Goal: Information Seeking & Learning: Learn about a topic

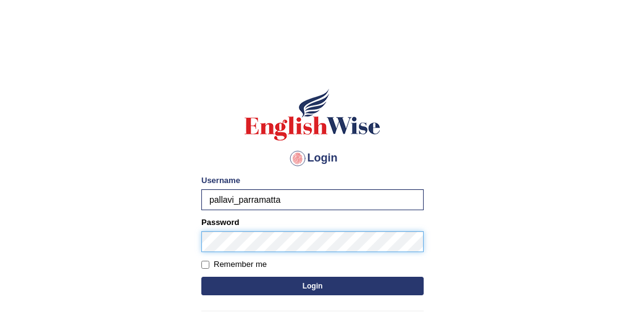
click at [201, 277] on button "Login" at bounding box center [312, 286] width 222 height 19
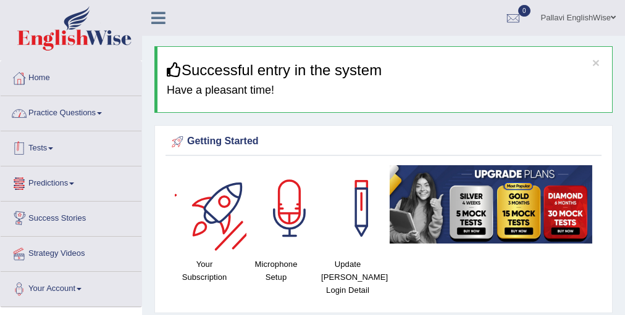
click at [59, 113] on link "Practice Questions" at bounding box center [71, 111] width 141 height 31
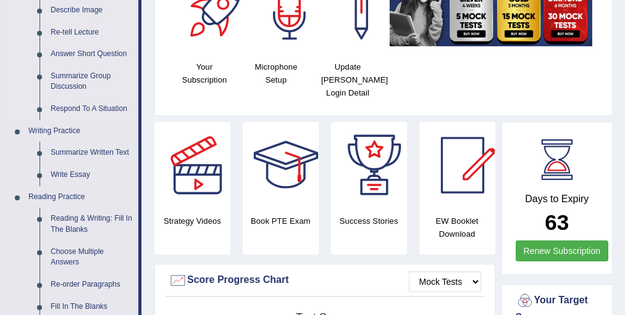
scroll to position [247, 0]
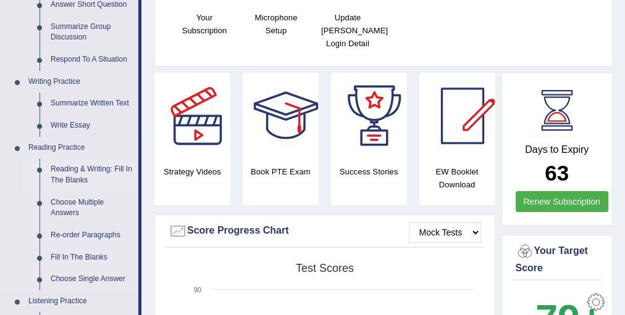
click at [92, 183] on link "Reading & Writing: Fill In The Blanks" at bounding box center [91, 175] width 93 height 33
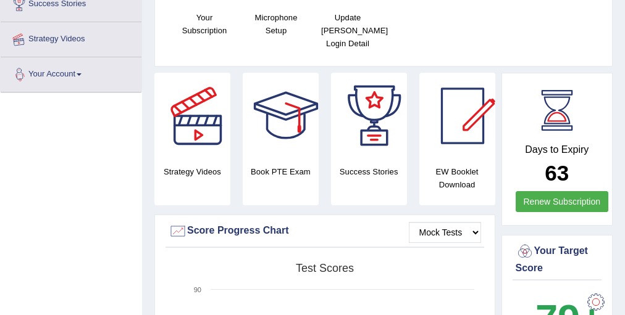
scroll to position [297, 0]
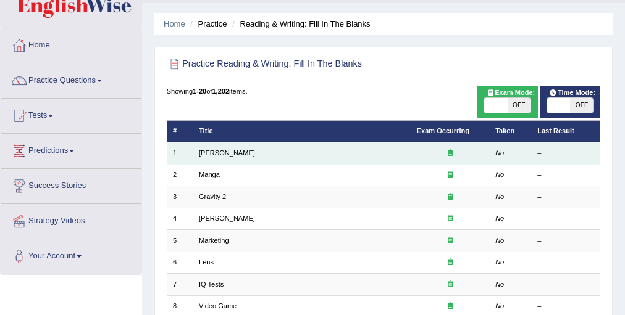
scroll to position [49, 0]
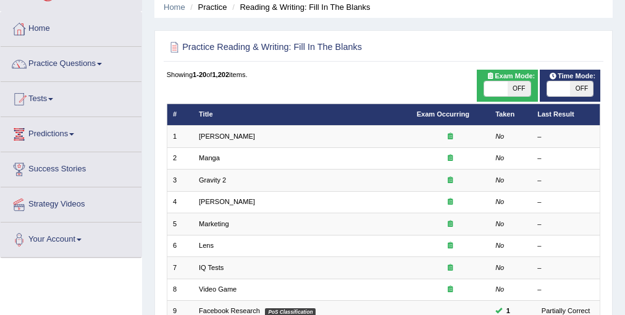
click at [514, 89] on span "OFF" at bounding box center [518, 88] width 23 height 15
checkbox input "true"
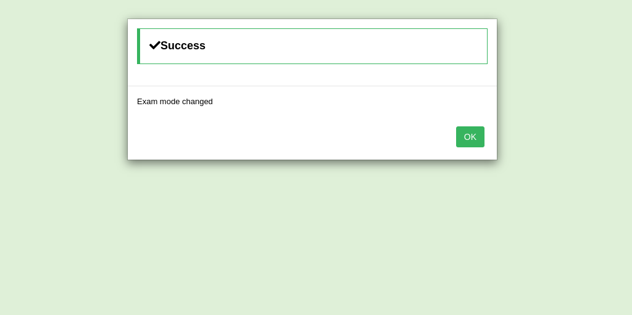
click at [464, 134] on button "OK" at bounding box center [470, 137] width 28 height 21
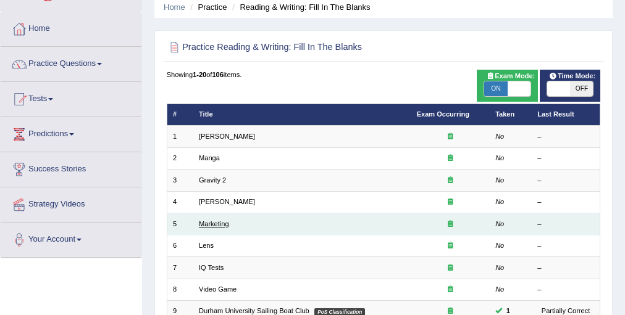
click at [217, 221] on link "Marketing" at bounding box center [214, 223] width 30 height 7
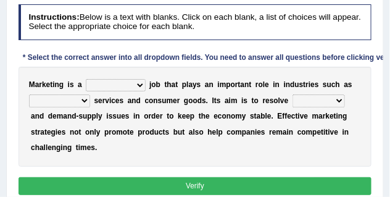
scroll to position [185, 0]
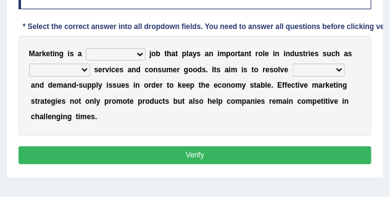
click at [111, 54] on select "professional flexible parochial descriptive" at bounding box center [115, 54] width 59 height 12
select select "professional"
click at [86, 48] on select "professional flexible parochial descriptive" at bounding box center [115, 54] width 59 height 12
click at [61, 70] on select "civil financial conventional foremost" at bounding box center [59, 70] width 61 height 12
click at [107, 91] on div "M a r k e t i n g i s a professional flexible parochial descriptive j o b t h a…" at bounding box center [196, 86] width 354 height 100
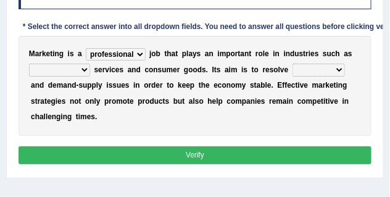
click at [79, 71] on select "civil financial conventional foremost" at bounding box center [59, 70] width 61 height 12
select select "civil"
click at [29, 64] on select "civil financial conventional foremost" at bounding box center [59, 70] width 61 height 12
click at [309, 69] on select "imbalance excess symmetry budget" at bounding box center [319, 70] width 52 height 12
select select "imbalance"
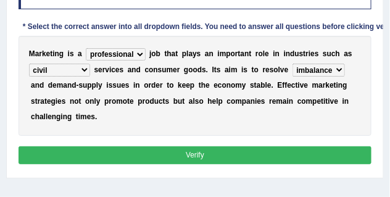
click at [293, 64] on select "imbalance excess symmetry budget" at bounding box center [319, 70] width 52 height 12
click at [202, 148] on button "Verify" at bounding box center [196, 155] width 354 height 18
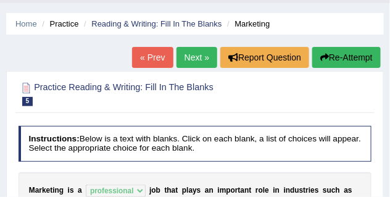
scroll to position [31, 0]
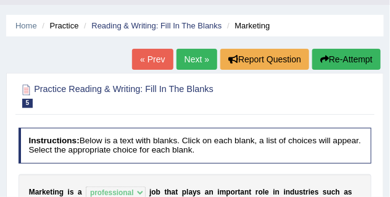
click at [191, 58] on link "Next »" at bounding box center [197, 59] width 41 height 21
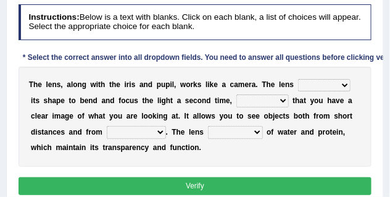
click at [327, 81] on select "adjusts shows selects presents" at bounding box center [324, 85] width 52 height 12
select select "adjusts"
click at [298, 79] on select "adjusts shows selects presents" at bounding box center [324, 85] width 52 height 12
click at [265, 101] on select "ensures to ensure ensure ensured" at bounding box center [262, 100] width 52 height 12
select select "to ensure"
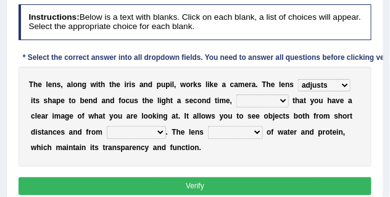
click at [236, 94] on select "ensures to ensure ensure ensured" at bounding box center [262, 100] width 52 height 12
click at [122, 129] on select "far away in between further apart all along" at bounding box center [136, 132] width 59 height 12
select select "far away"
click at [107, 126] on select "far away in between further apart all along" at bounding box center [136, 132] width 59 height 12
click at [240, 133] on select "constitutes comprises composes consists" at bounding box center [235, 132] width 55 height 12
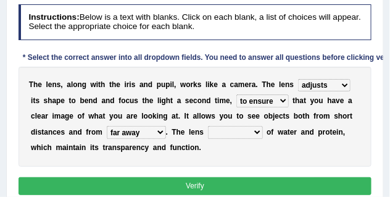
select select "composes"
click at [208, 126] on select "constitutes comprises composes consists" at bounding box center [235, 132] width 55 height 12
click at [237, 166] on div "Instructions: Below is a text with blanks. Click on each blank, a list of choic…" at bounding box center [194, 101] width 359 height 204
click at [235, 184] on button "Verify" at bounding box center [196, 186] width 354 height 18
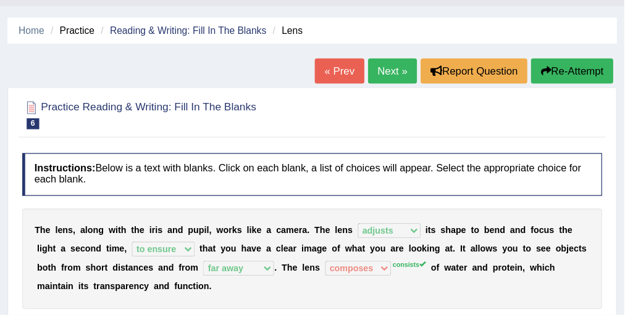
scroll to position [31, 0]
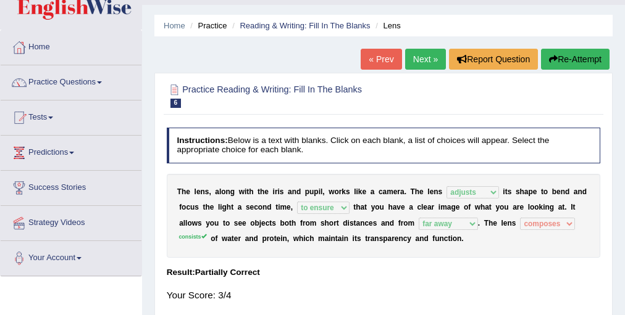
drag, startPoint x: 153, startPoint y: 14, endPoint x: 48, endPoint y: 93, distance: 131.4
click at [48, 93] on link "Practice Questions" at bounding box center [71, 80] width 141 height 31
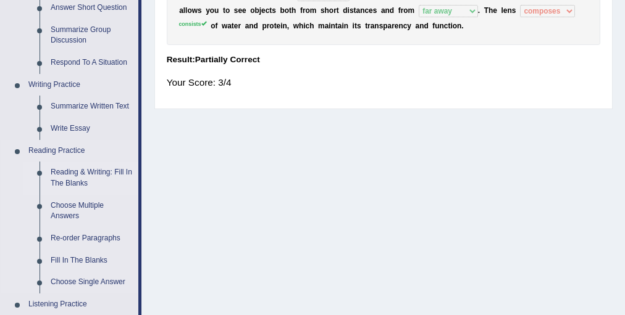
scroll to position [327, 0]
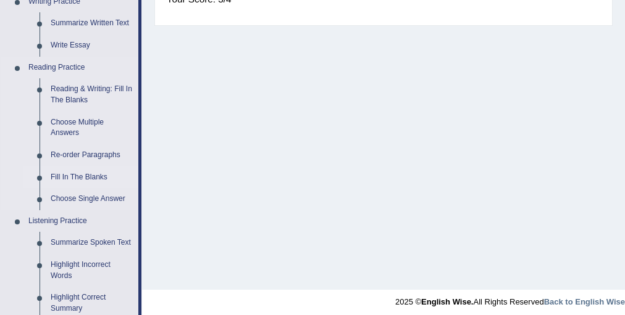
click at [102, 178] on link "Fill In The Blanks" at bounding box center [91, 178] width 93 height 22
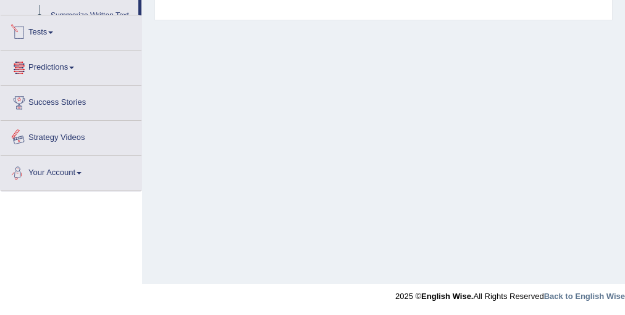
scroll to position [625, 0]
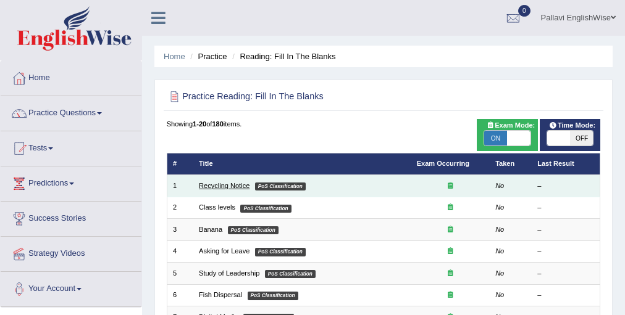
click at [222, 189] on link "Recycling Notice" at bounding box center [224, 185] width 51 height 7
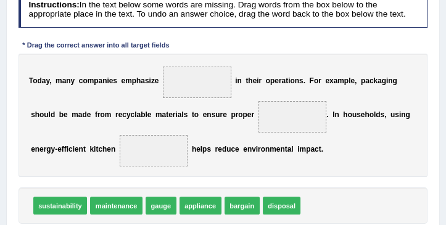
scroll to position [169, 0]
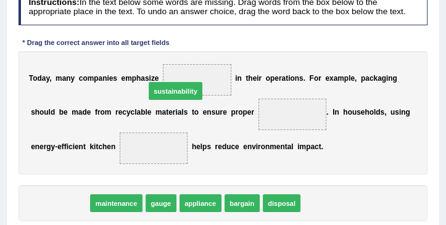
drag, startPoint x: 60, startPoint y: 205, endPoint x: 193, endPoint y: 73, distance: 186.8
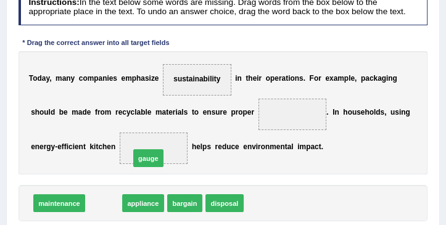
drag, startPoint x: 109, startPoint y: 204, endPoint x: 162, endPoint y: 149, distance: 76.8
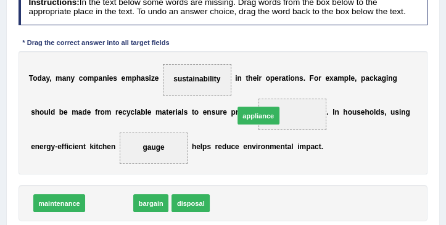
drag, startPoint x: 114, startPoint y: 202, endPoint x: 290, endPoint y: 117, distance: 194.9
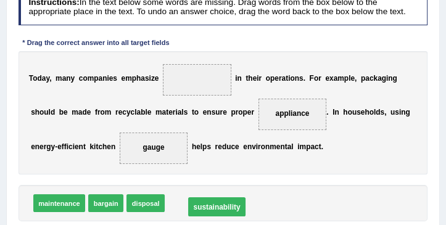
drag, startPoint x: 200, startPoint y: 79, endPoint x: 219, endPoint y: 230, distance: 151.8
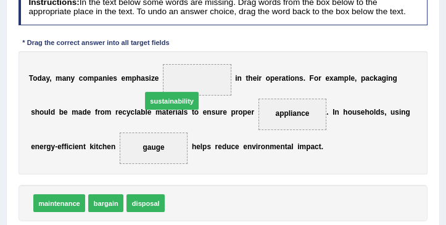
drag, startPoint x: 214, startPoint y: 198, endPoint x: 186, endPoint y: 77, distance: 123.4
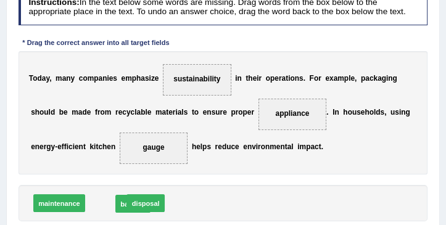
drag, startPoint x: 102, startPoint y: 204, endPoint x: 131, endPoint y: 205, distance: 29.6
drag, startPoint x: 158, startPoint y: 141, endPoint x: 167, endPoint y: 177, distance: 36.8
click at [174, 191] on div "Instructions: In the text below some words are missing. Drag words from the box…" at bounding box center [222, 122] width 415 height 274
drag, startPoint x: 151, startPoint y: 141, endPoint x: 162, endPoint y: 169, distance: 30.2
click at [162, 169] on div "T o d a y , m a n y c o m p a n i e s e m p h a s i z e sustainability i n t h …" at bounding box center [224, 112] width 410 height 123
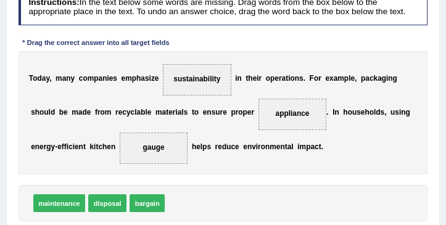
drag, startPoint x: 164, startPoint y: 149, endPoint x: 171, endPoint y: 156, distance: 10.5
click at [184, 193] on div "Instructions: In the text below some words are missing. Drag words from the box…" at bounding box center [222, 122] width 415 height 274
drag, startPoint x: 156, startPoint y: 144, endPoint x: 198, endPoint y: 207, distance: 75.3
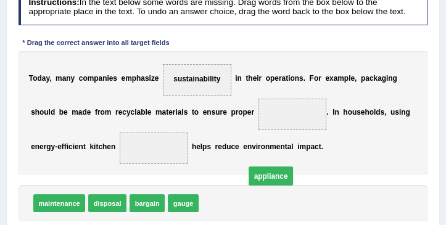
drag, startPoint x: 285, startPoint y: 112, endPoint x: 245, endPoint y: 178, distance: 76.4
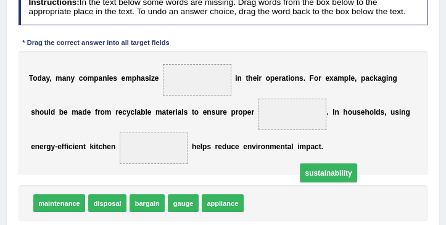
drag, startPoint x: 214, startPoint y: 76, endPoint x: 364, endPoint y: 186, distance: 186.8
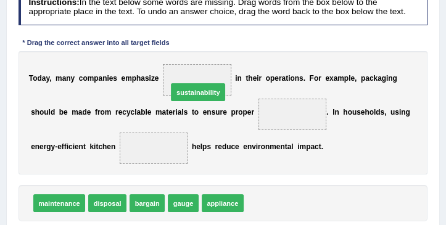
drag, startPoint x: 279, startPoint y: 201, endPoint x: 190, endPoint y: 72, distance: 157.2
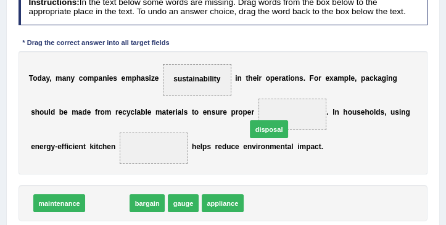
drag, startPoint x: 116, startPoint y: 202, endPoint x: 306, endPoint y: 115, distance: 209.1
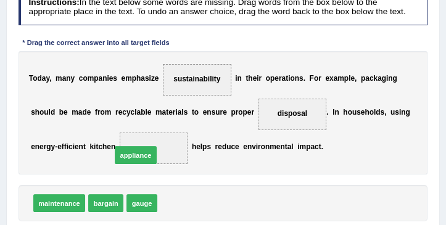
drag, startPoint x: 181, startPoint y: 202, endPoint x: 127, endPoint y: 146, distance: 78.2
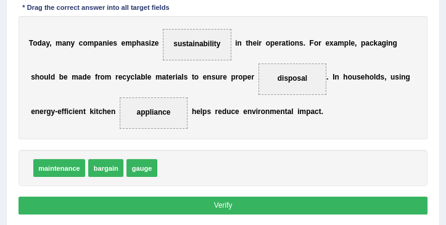
click at [159, 202] on button "Verify" at bounding box center [224, 206] width 410 height 18
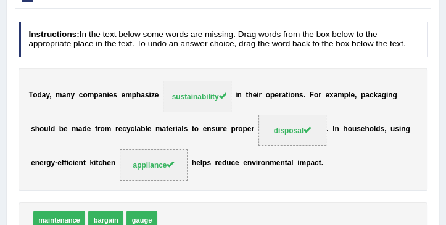
scroll to position [83, 0]
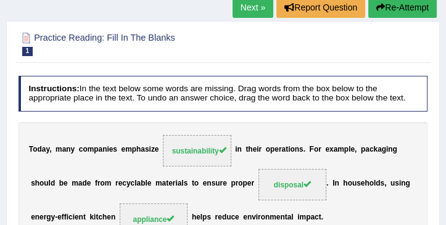
click at [247, 15] on link "Next »" at bounding box center [253, 7] width 41 height 21
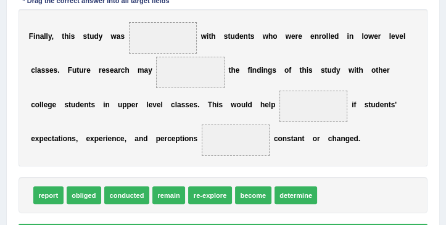
scroll to position [211, 0]
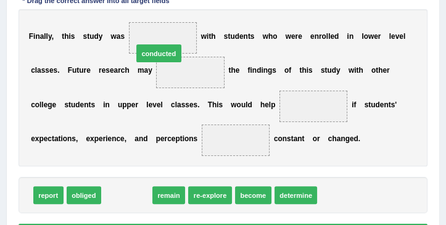
drag, startPoint x: 119, startPoint y: 198, endPoint x: 157, endPoint y: 30, distance: 171.5
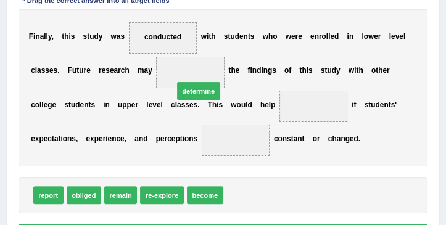
drag, startPoint x: 244, startPoint y: 193, endPoint x: 186, endPoint y: 70, distance: 135.9
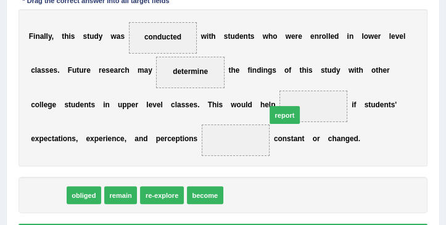
drag, startPoint x: 54, startPoint y: 194, endPoint x: 332, endPoint y: 99, distance: 294.0
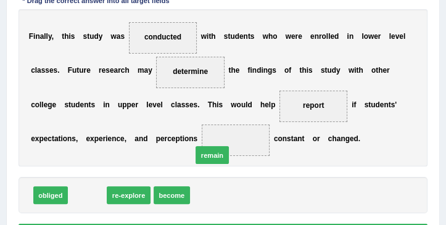
drag, startPoint x: 83, startPoint y: 195, endPoint x: 241, endPoint y: 146, distance: 165.6
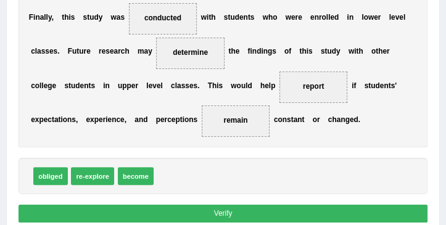
scroll to position [247, 0]
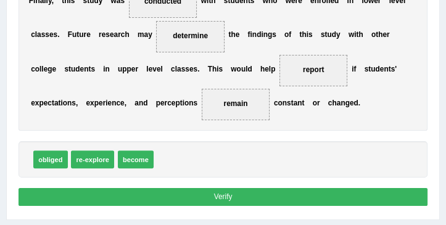
click at [248, 199] on button "Verify" at bounding box center [224, 197] width 410 height 18
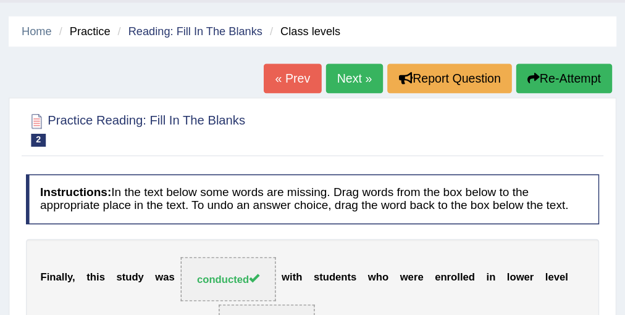
scroll to position [0, 0]
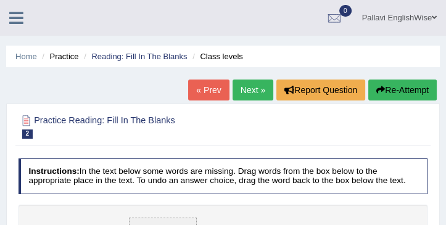
click at [17, 6] on div at bounding box center [21, 13] width 43 height 27
click at [17, 11] on icon at bounding box center [16, 18] width 14 height 16
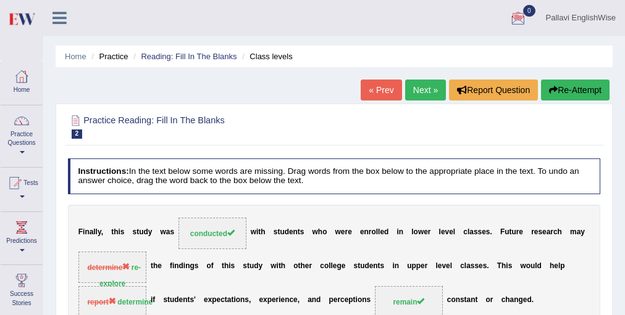
drag, startPoint x: 446, startPoint y: 1, endPoint x: 22, endPoint y: 148, distance: 448.5
click at [22, 148] on link "Practice Questions" at bounding box center [22, 135] width 42 height 58
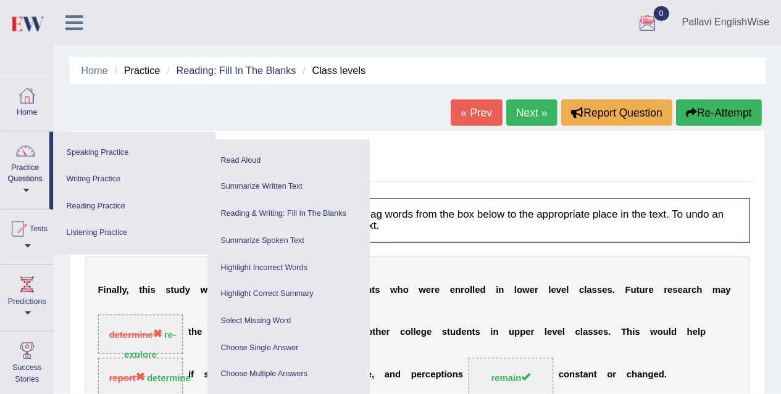
scroll to position [49, 0]
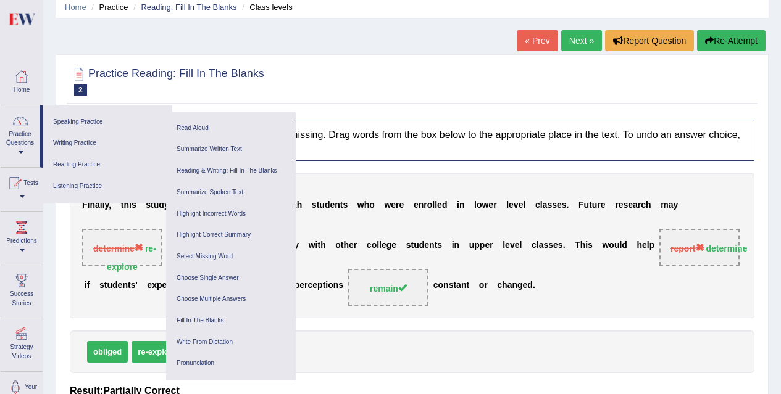
drag, startPoint x: 632, startPoint y: 1, endPoint x: 403, endPoint y: 73, distance: 240.3
click at [403, 73] on div at bounding box center [412, 81] width 685 height 38
click at [30, 127] on link "Practice Questions" at bounding box center [20, 135] width 39 height 58
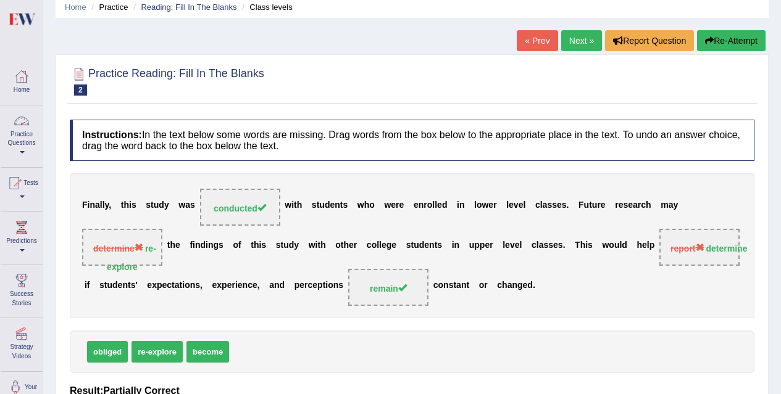
click at [25, 141] on link "Practice Questions" at bounding box center [22, 135] width 42 height 58
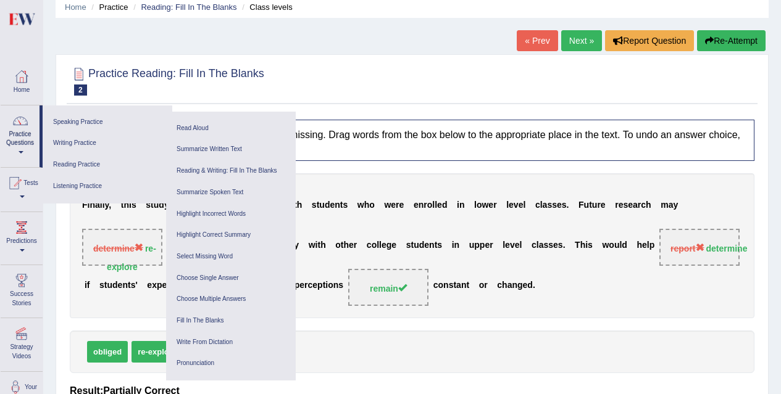
click at [25, 141] on link "Practice Questions" at bounding box center [20, 135] width 39 height 58
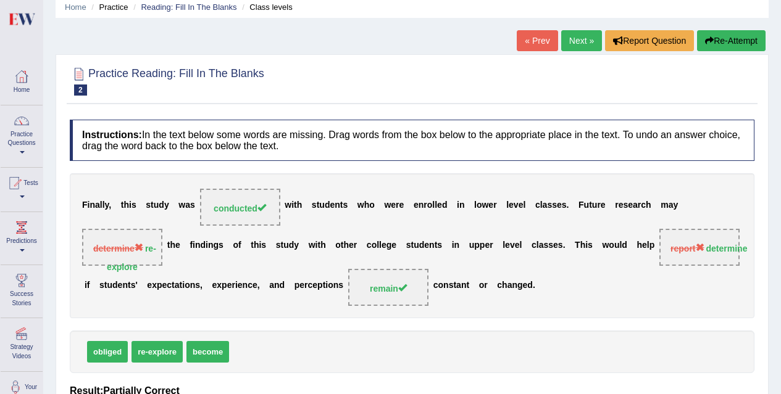
click at [25, 141] on link "Practice Questions" at bounding box center [22, 135] width 42 height 58
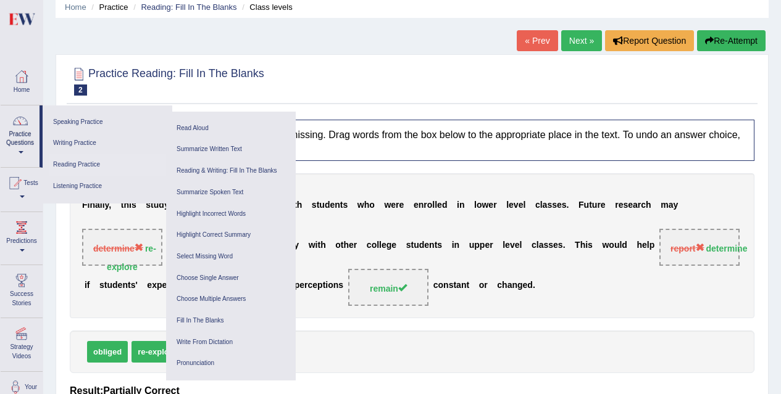
click at [88, 167] on link "Reading Practice" at bounding box center [107, 165] width 117 height 22
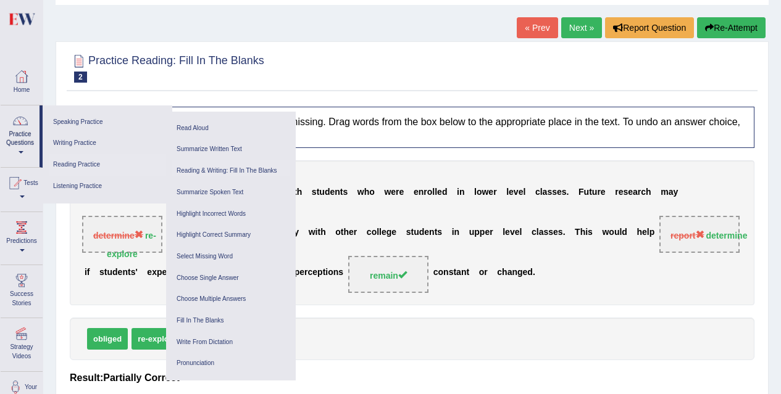
scroll to position [62, 0]
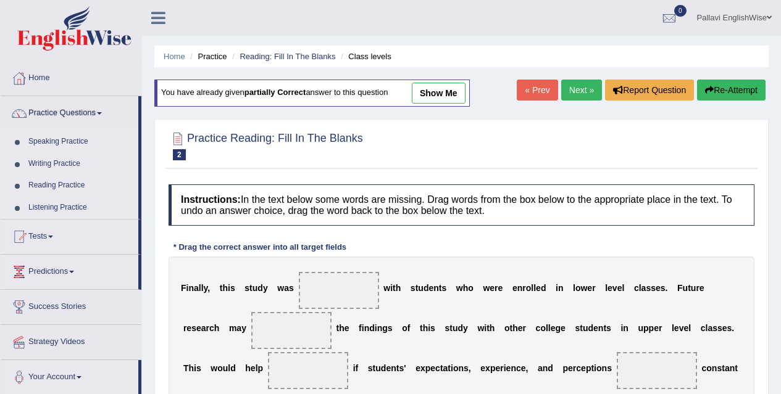
click at [65, 184] on link "Reading Practice" at bounding box center [80, 186] width 115 height 22
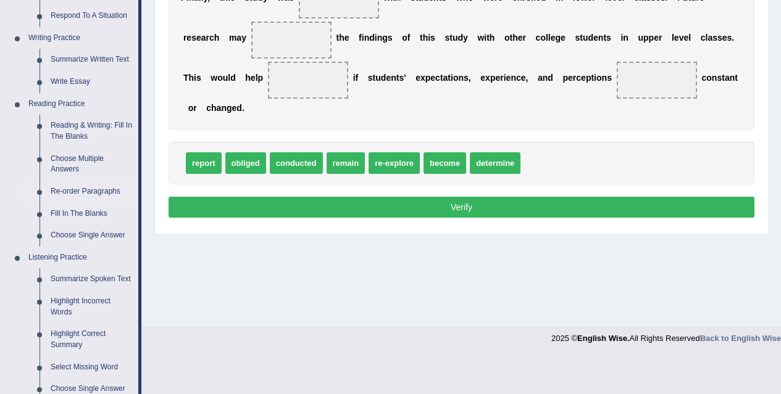
scroll to position [370, 0]
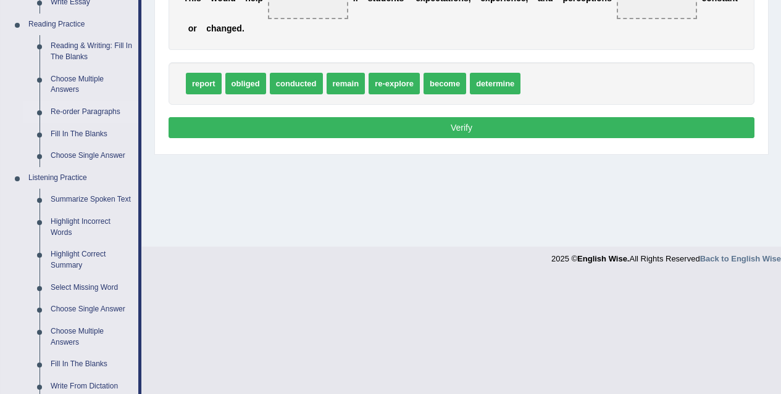
click at [96, 115] on link "Re-order Paragraphs" at bounding box center [91, 112] width 93 height 22
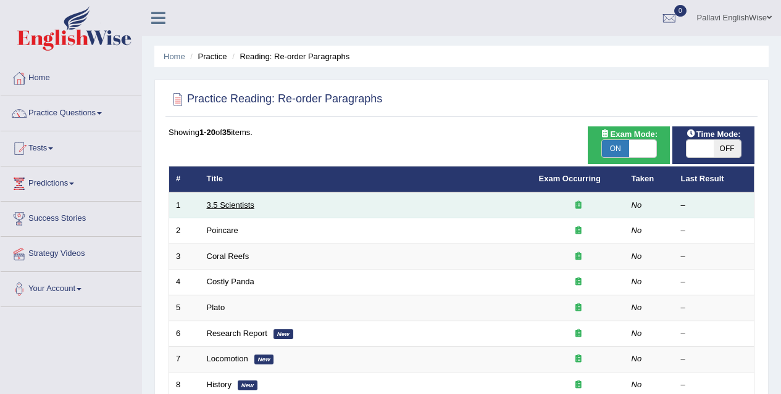
click at [249, 206] on link "3.5 Scientists" at bounding box center [231, 205] width 48 height 9
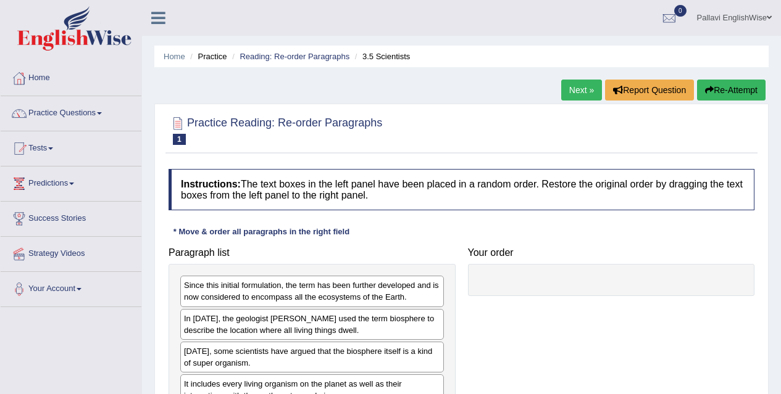
click at [570, 91] on link "Next »" at bounding box center [581, 90] width 41 height 21
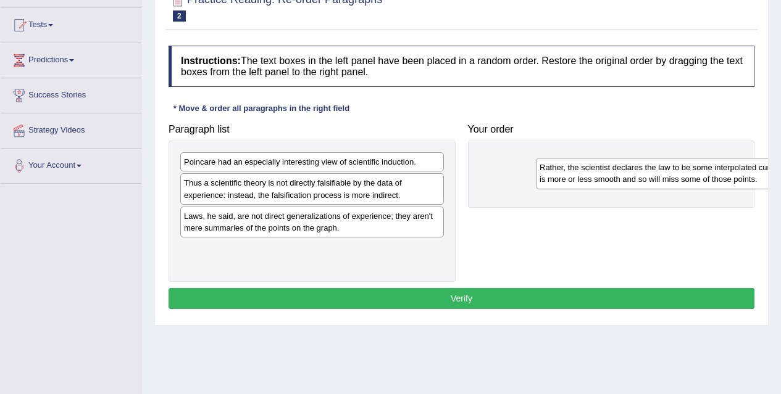
drag, startPoint x: 425, startPoint y: 173, endPoint x: 781, endPoint y: 179, distance: 355.6
click at [780, 179] on html "Toggle navigation Home Practice Questions Speaking Practice Read Aloud Repeat S…" at bounding box center [390, 74] width 781 height 394
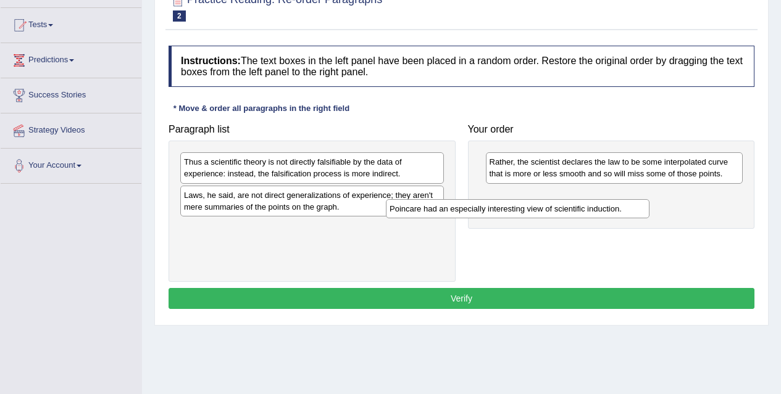
drag, startPoint x: 433, startPoint y: 162, endPoint x: 648, endPoint y: 212, distance: 220.0
click at [648, 212] on div "Poincare had an especially interesting view of scientific induction." at bounding box center [518, 208] width 264 height 19
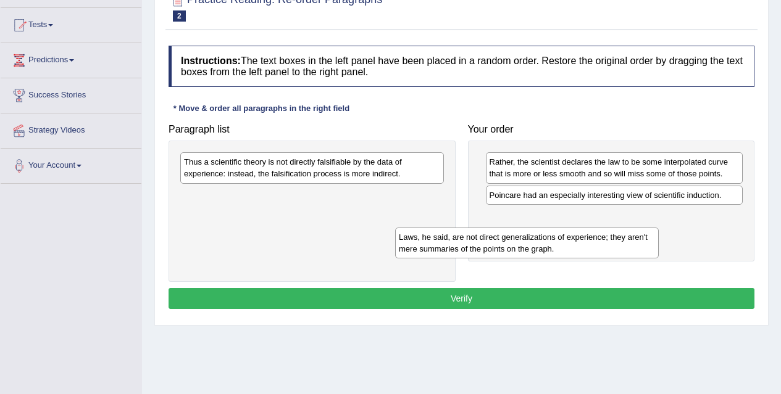
drag, startPoint x: 366, startPoint y: 196, endPoint x: 581, endPoint y: 238, distance: 218.9
click at [581, 238] on div "Laws, he said, are not direct generalizations of experience; they aren't mere s…" at bounding box center [527, 243] width 264 height 31
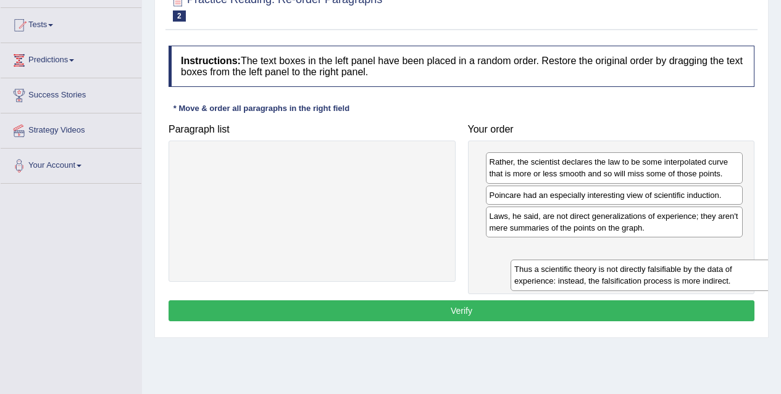
drag, startPoint x: 314, startPoint y: 165, endPoint x: 640, endPoint y: 257, distance: 339.5
click at [640, 260] on div "Thus a scientific theory is not directly falsifiable by the data of experience:…" at bounding box center [643, 275] width 264 height 31
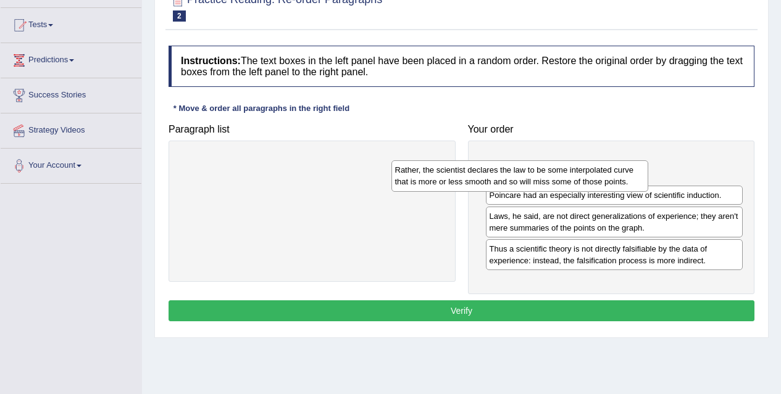
drag, startPoint x: 522, startPoint y: 167, endPoint x: 409, endPoint y: 177, distance: 114.0
click at [409, 177] on div "Rather, the scientist declares the law to be some interpolated curve that is mo…" at bounding box center [519, 176] width 257 height 31
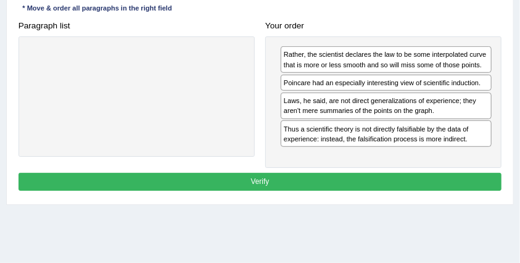
scroll to position [206, 0]
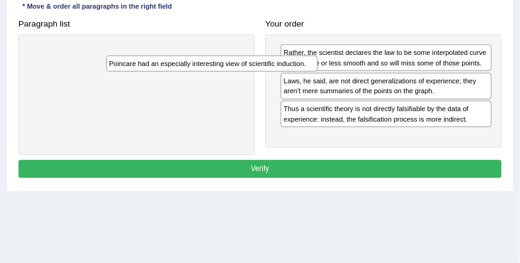
drag, startPoint x: 329, startPoint y: 81, endPoint x: 119, endPoint y: 69, distance: 210.8
click at [119, 69] on div "Paragraph list Correct order Poincare had an especially interesting view of sci…" at bounding box center [260, 85] width 494 height 140
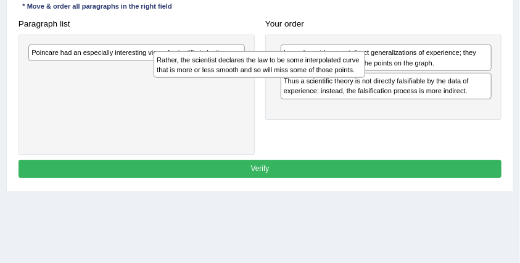
drag, startPoint x: 317, startPoint y: 57, endPoint x: 141, endPoint y: 80, distance: 177.4
click at [154, 77] on div "Rather, the scientist declares the law to be some interpolated curve that is mo…" at bounding box center [260, 64] width 212 height 26
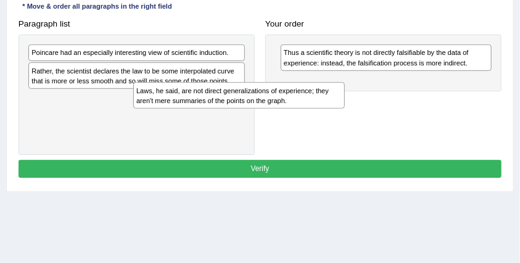
drag, startPoint x: 355, startPoint y: 52, endPoint x: 185, endPoint y: 102, distance: 177.0
click at [185, 102] on div "Laws, he said, are not direct generalizations of experience; they aren't mere s…" at bounding box center [239, 95] width 212 height 26
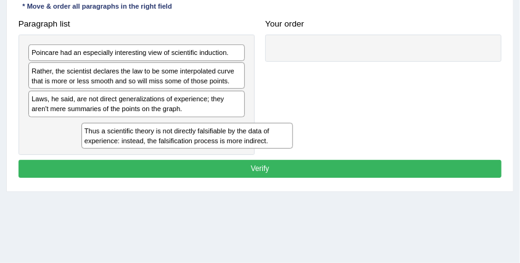
drag, startPoint x: 335, startPoint y: 59, endPoint x: 96, endPoint y: 157, distance: 258.0
click at [96, 157] on div "Instructions: The text boxes in the left panel have been placed in a random ord…" at bounding box center [259, 67] width 489 height 238
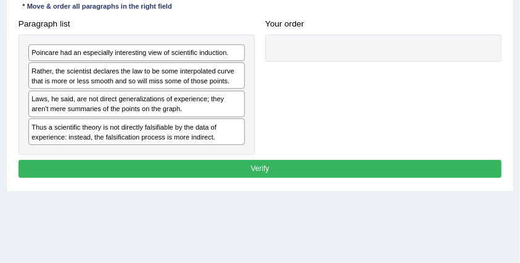
click at [72, 56] on div "Poincare had an especially interesting view of scientific induction." at bounding box center [136, 52] width 217 height 17
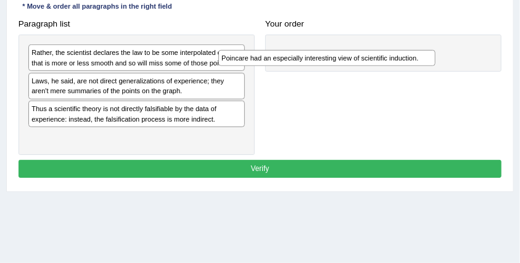
drag, startPoint x: 80, startPoint y: 54, endPoint x: 306, endPoint y: 65, distance: 226.8
click at [306, 65] on div "Paragraph list Poincare had an especially interesting view of scientific induct…" at bounding box center [260, 85] width 494 height 140
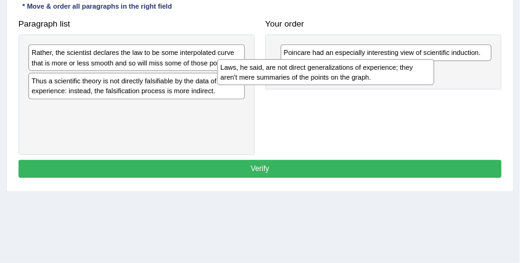
drag, startPoint x: 64, startPoint y: 92, endPoint x: 289, endPoint y: 86, distance: 225.4
click at [289, 86] on div "Paragraph list Rather, the scientist declares the law to be some interpolated c…" at bounding box center [260, 85] width 494 height 140
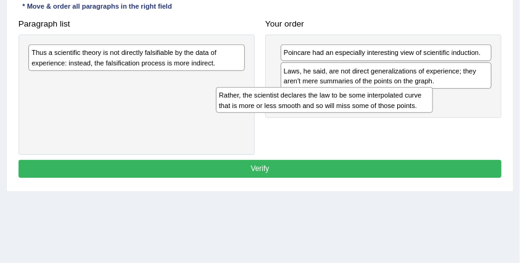
drag, startPoint x: 117, startPoint y: 62, endPoint x: 340, endPoint y: 117, distance: 230.1
click at [340, 117] on div "Paragraph list Rather, the scientist declares the law to be some interpolated c…" at bounding box center [260, 85] width 494 height 140
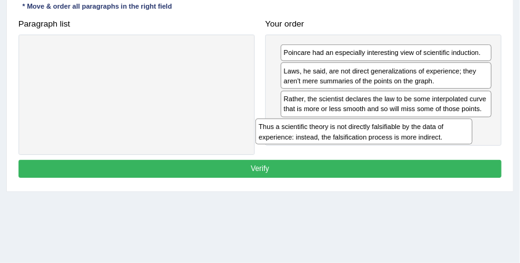
drag, startPoint x: 84, startPoint y: 54, endPoint x: 356, endPoint y: 147, distance: 287.2
click at [356, 147] on div "Paragraph list Thus a scientific theory is not directly falsifiable by the data…" at bounding box center [260, 85] width 494 height 140
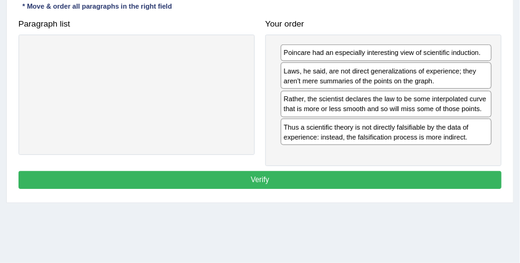
click at [348, 177] on button "Verify" at bounding box center [261, 180] width 484 height 18
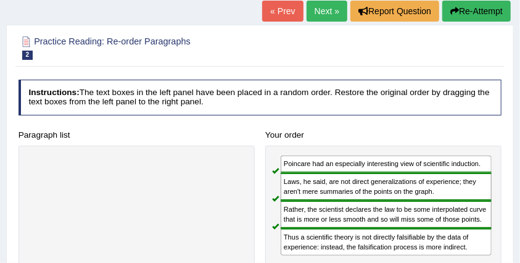
scroll to position [67, 0]
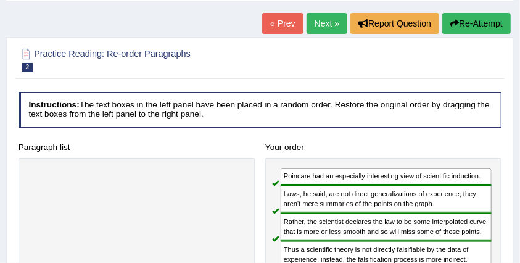
click at [319, 19] on link "Next »" at bounding box center [327, 23] width 41 height 21
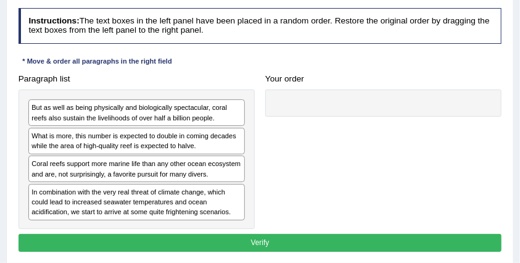
scroll to position [164, 0]
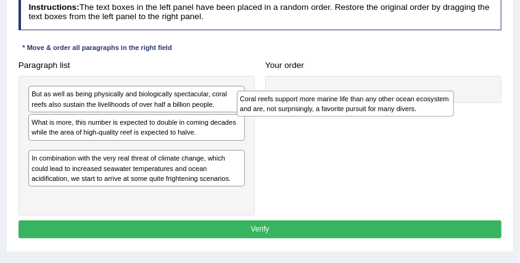
drag, startPoint x: 179, startPoint y: 154, endPoint x: 440, endPoint y: 93, distance: 267.6
click at [441, 93] on div "Coral reefs support more marine life than any other ocean ecosystem and are, no…" at bounding box center [345, 104] width 217 height 26
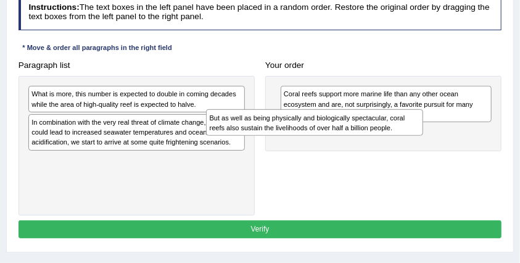
drag, startPoint x: 99, startPoint y: 96, endPoint x: 311, endPoint y: 129, distance: 214.9
click at [311, 129] on div "But as well as being physically and biologically spectacular, coral reefs also …" at bounding box center [314, 122] width 217 height 26
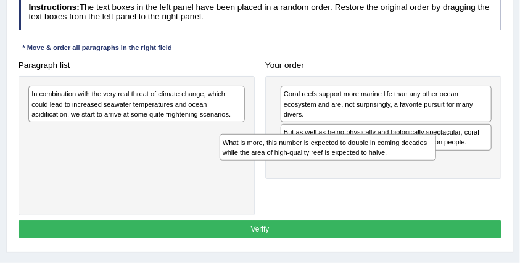
drag, startPoint x: 166, startPoint y: 100, endPoint x: 394, endPoint y: 163, distance: 236.3
click at [394, 163] on div "Paragraph list What is more, this number is expected to double in coming decade…" at bounding box center [260, 135] width 494 height 159
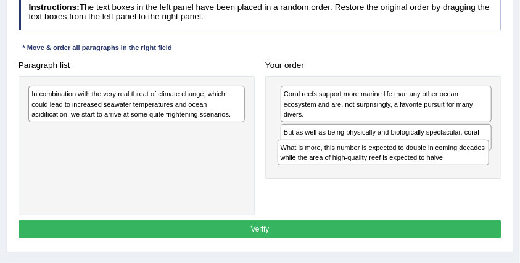
click at [364, 175] on div "Coral reefs support more marine life than any other ocean ecosystem and are, no…" at bounding box center [383, 127] width 236 height 103
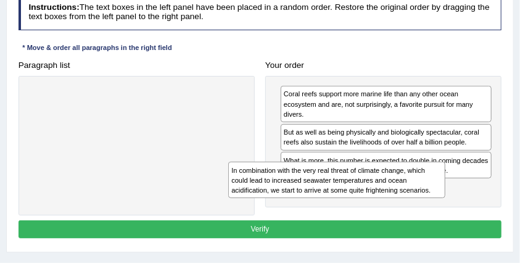
drag, startPoint x: 140, startPoint y: 105, endPoint x: 378, endPoint y: 200, distance: 256.6
click at [378, 200] on div "Paragraph list In combination with the very real threat of climate change, whic…" at bounding box center [260, 135] width 494 height 159
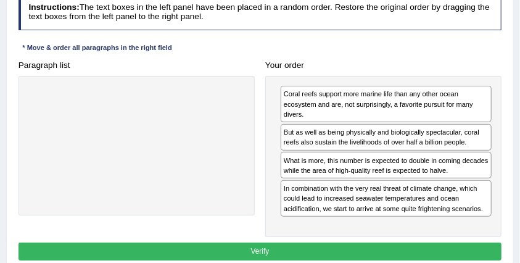
click at [444, 244] on button "Verify" at bounding box center [261, 252] width 484 height 18
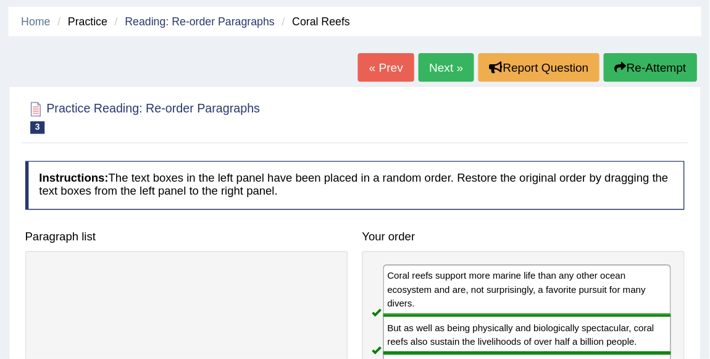
scroll to position [0, 0]
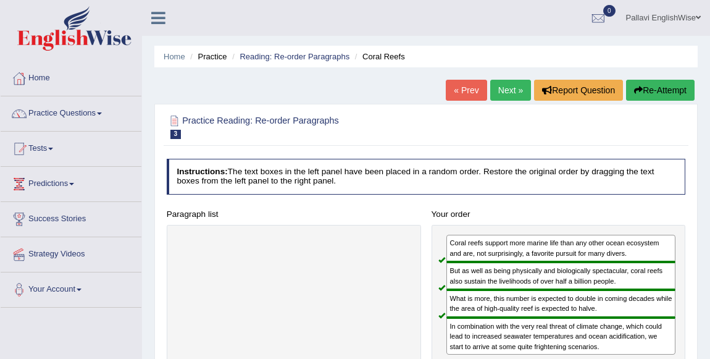
drag, startPoint x: 340, startPoint y: 1, endPoint x: 60, endPoint y: 106, distance: 298.3
click at [60, 106] on link "Practice Questions" at bounding box center [71, 111] width 141 height 31
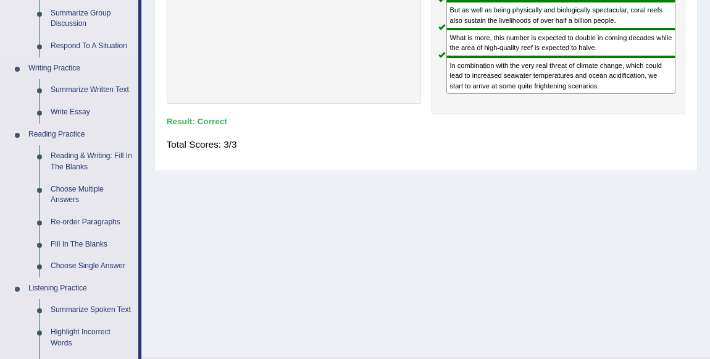
scroll to position [280, 0]
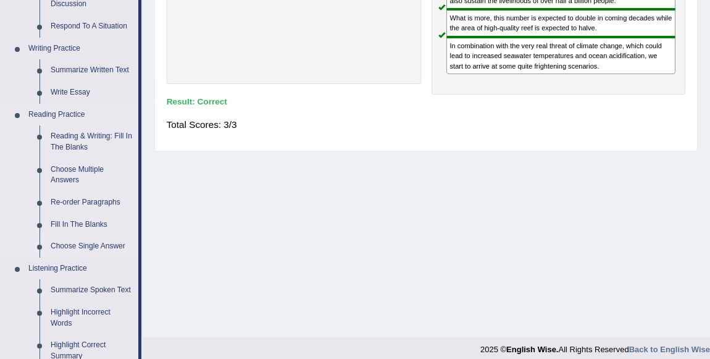
click at [84, 247] on link "Choose Single Answer" at bounding box center [91, 246] width 93 height 22
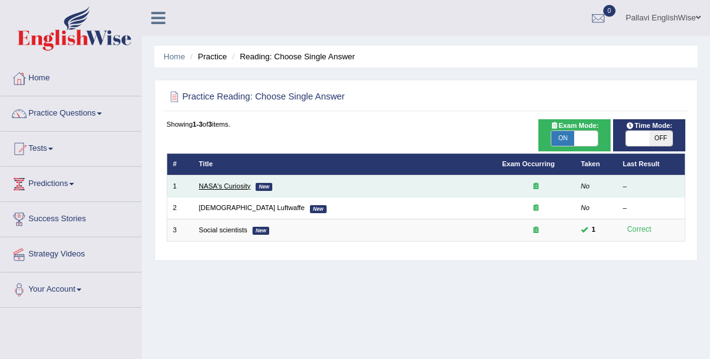
click at [230, 185] on link "NASA's Curiosity" at bounding box center [225, 185] width 52 height 7
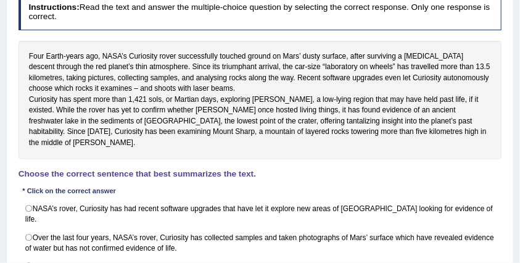
scroll to position [206, 0]
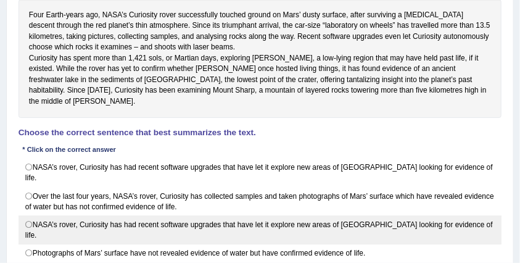
click at [144, 215] on label "NASA’s rover, Curiosity has had recent software upgrades that have let it explo…" at bounding box center [261, 229] width 484 height 29
radio input "true"
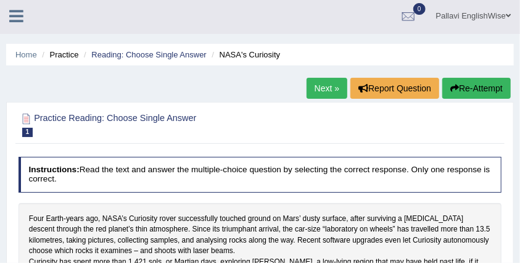
scroll to position [0, 0]
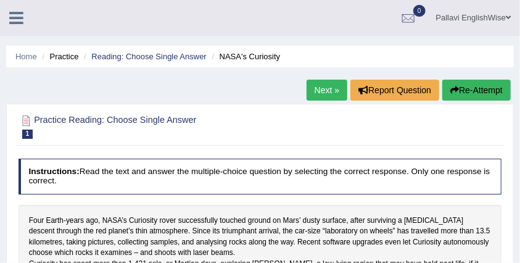
click at [319, 92] on link "Next »" at bounding box center [327, 90] width 41 height 21
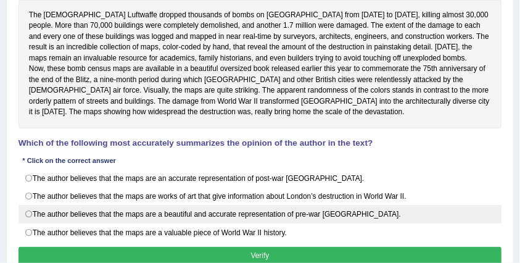
click at [62, 220] on label "The author believes that the maps are a beautiful and accurate representation o…" at bounding box center [261, 214] width 484 height 19
radio input "true"
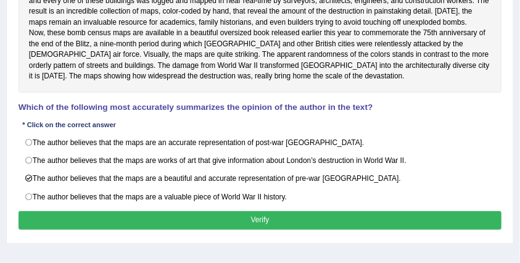
scroll to position [288, 0]
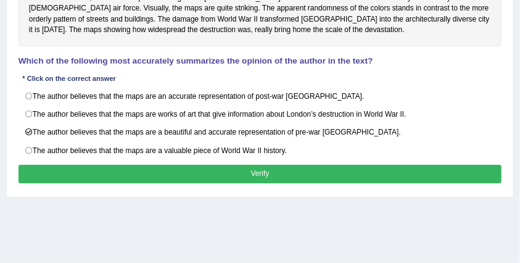
click at [143, 177] on button "Verify" at bounding box center [261, 174] width 484 height 18
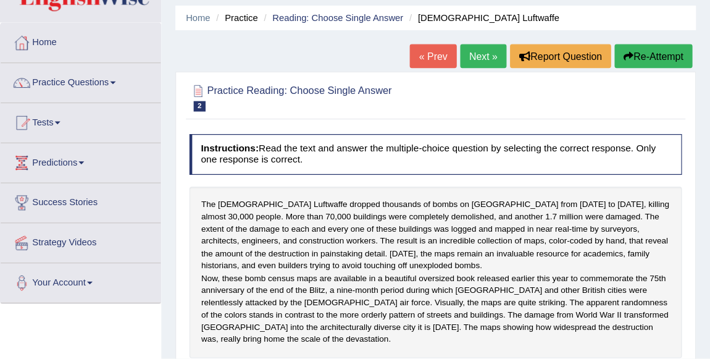
scroll to position [41, 0]
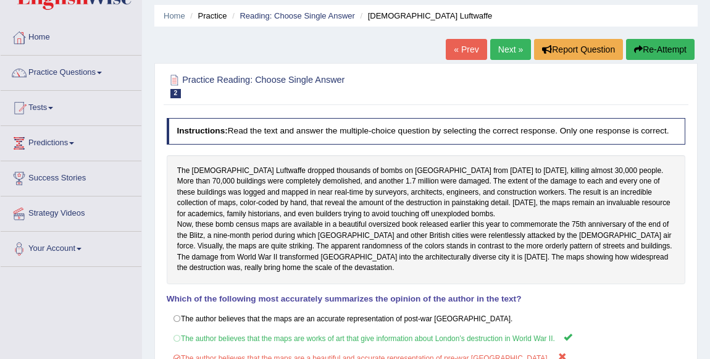
drag, startPoint x: 316, startPoint y: 1, endPoint x: 96, endPoint y: 75, distance: 232.5
click at [96, 75] on link "Practice Questions" at bounding box center [71, 71] width 141 height 31
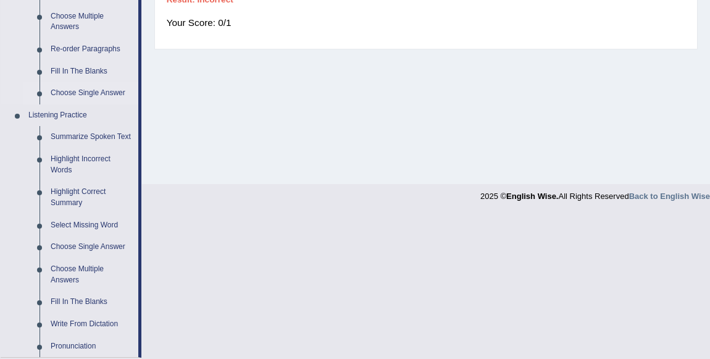
scroll to position [321, 0]
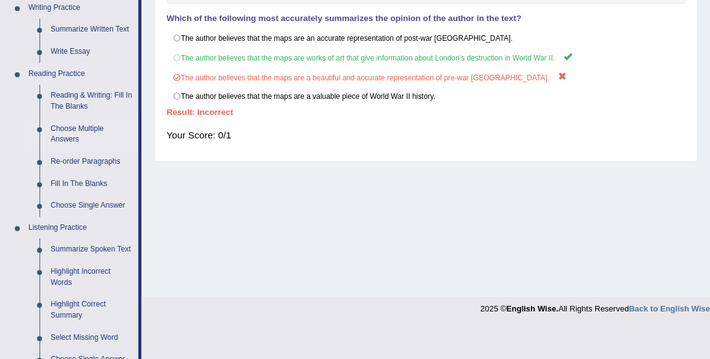
click at [78, 136] on link "Choose Multiple Answers" at bounding box center [91, 134] width 93 height 33
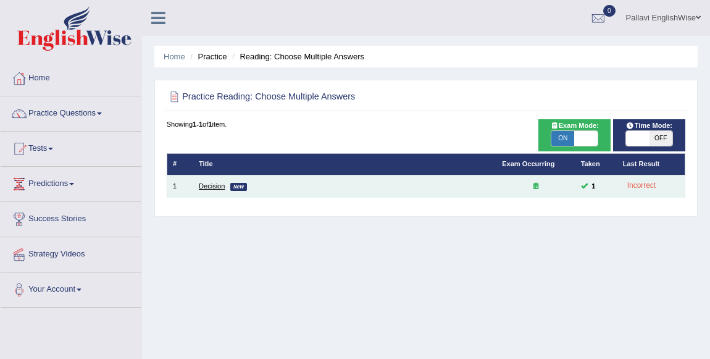
click at [216, 186] on link "Decision" at bounding box center [212, 185] width 26 height 7
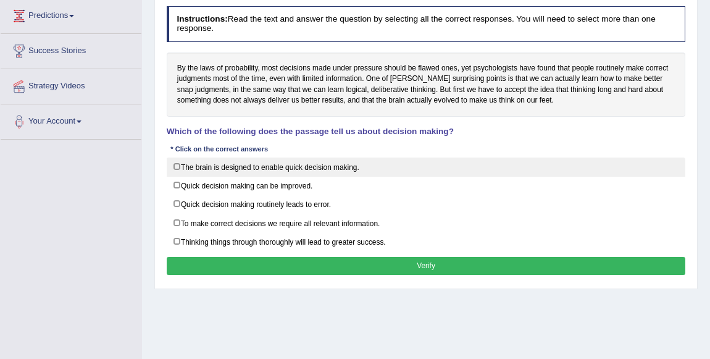
click at [211, 165] on label "The brain is designed to enable quick decision making." at bounding box center [426, 166] width 519 height 19
checkbox input "true"
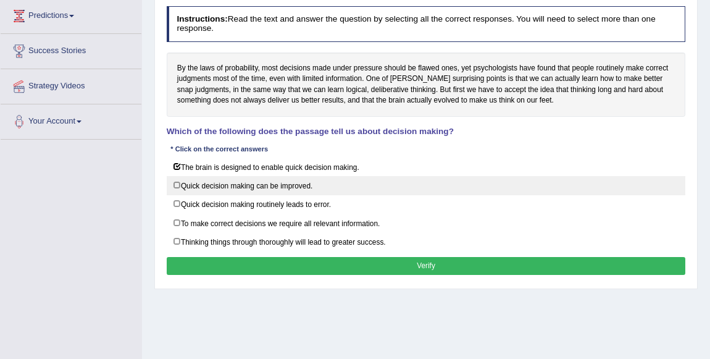
click at [211, 178] on label "Quick decision making can be improved." at bounding box center [426, 185] width 519 height 19
checkbox input "true"
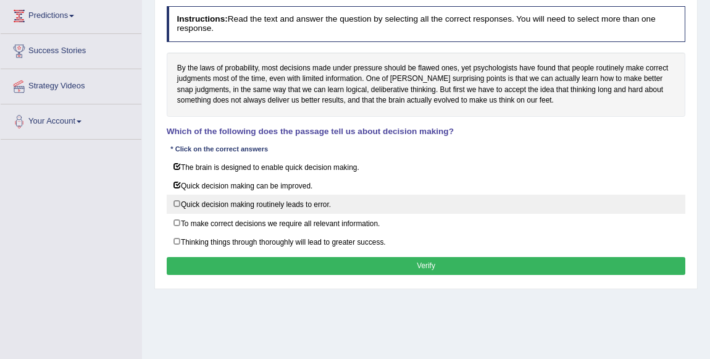
click at [213, 198] on label "Quick decision making routinely leads to error." at bounding box center [426, 203] width 519 height 19
checkbox input "true"
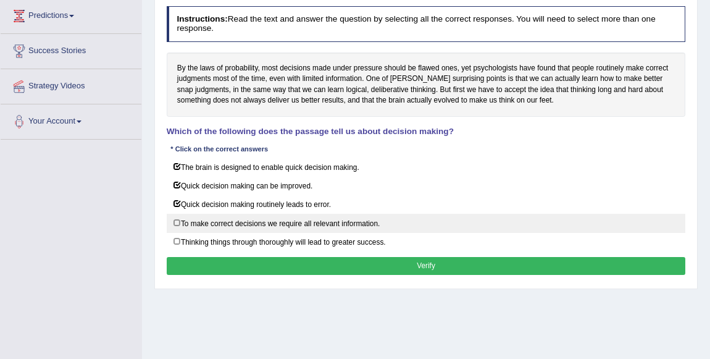
click at [212, 216] on label "To make correct decisions we require all relevant information." at bounding box center [426, 223] width 519 height 19
checkbox input "true"
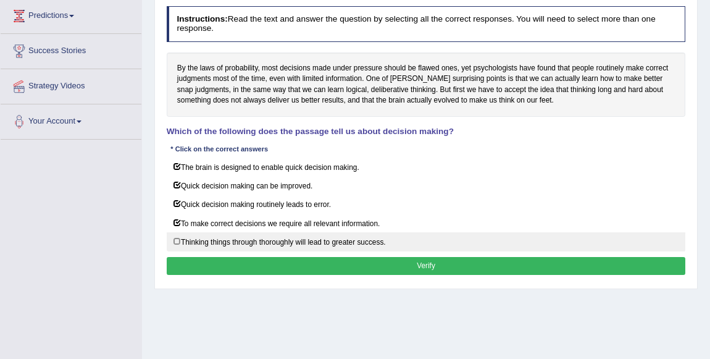
click at [208, 241] on label "Thinking things through thoroughly will lead to greater success." at bounding box center [426, 241] width 519 height 19
checkbox input "true"
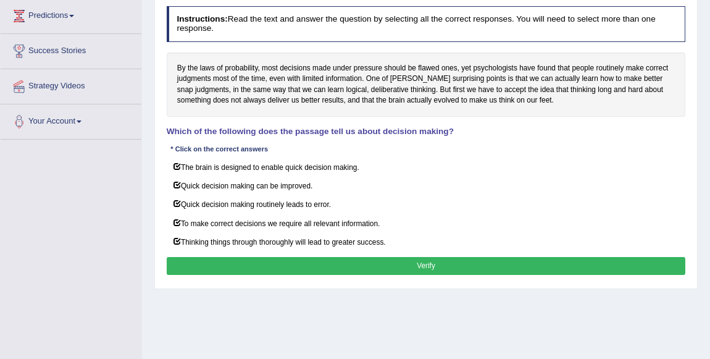
click at [273, 271] on button "Verify" at bounding box center [426, 266] width 519 height 18
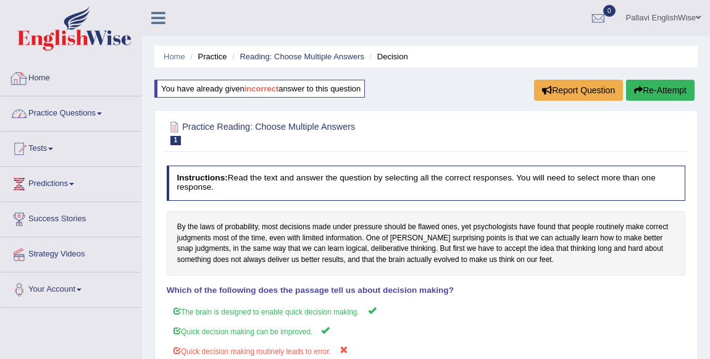
click at [64, 116] on link "Practice Questions" at bounding box center [71, 111] width 141 height 31
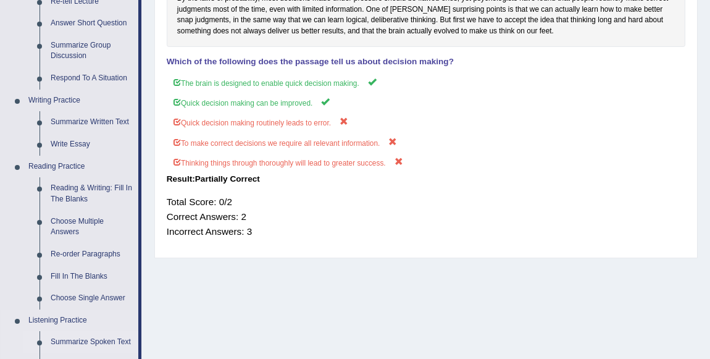
scroll to position [224, 0]
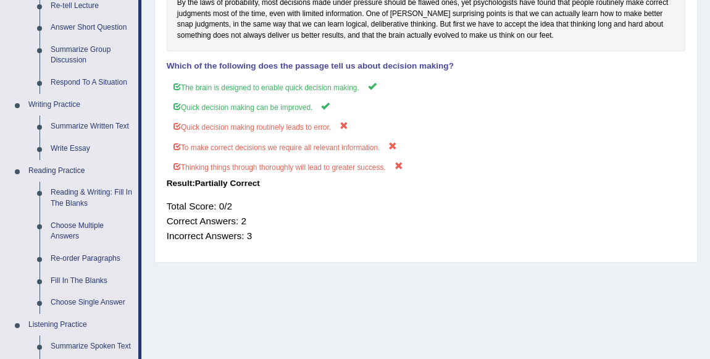
click at [105, 122] on link "Summarize Written Text" at bounding box center [91, 126] width 93 height 22
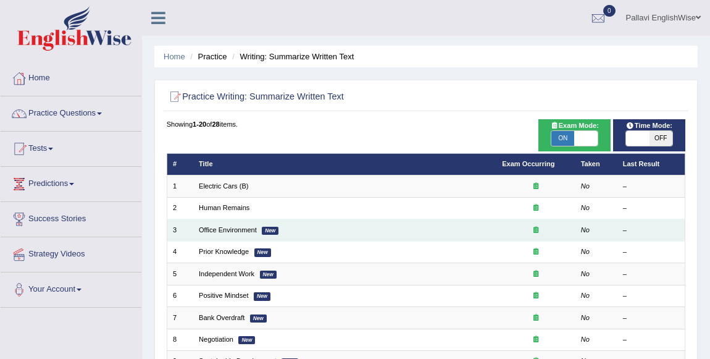
click at [228, 235] on td "Office Environment New" at bounding box center [344, 230] width 303 height 22
click at [229, 233] on td "Office Environment New" at bounding box center [344, 230] width 303 height 22
click at [232, 231] on link "Office Environment" at bounding box center [228, 229] width 58 height 7
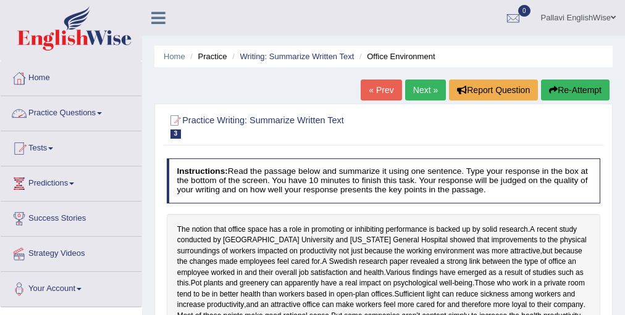
click at [83, 108] on link "Practice Questions" at bounding box center [71, 111] width 141 height 31
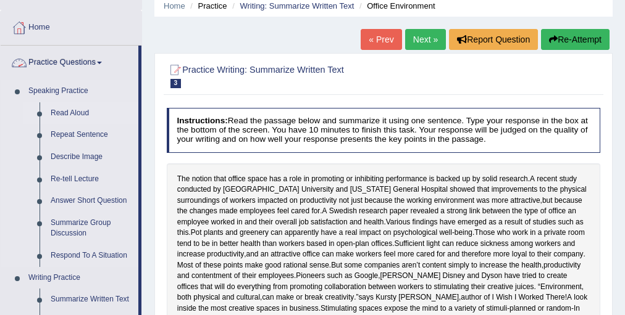
scroll to position [148, 0]
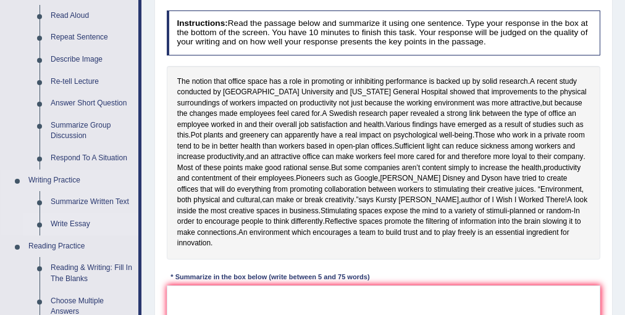
click at [79, 223] on link "Write Essay" at bounding box center [91, 225] width 93 height 22
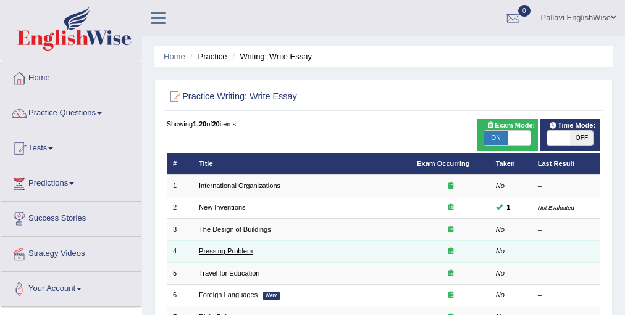
click at [230, 249] on link "Pressing Problem" at bounding box center [226, 251] width 54 height 7
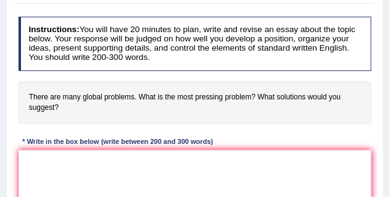
scroll to position [80, 0]
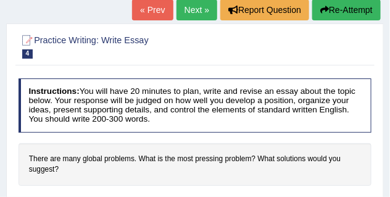
click at [177, 12] on link "Next »" at bounding box center [197, 9] width 41 height 21
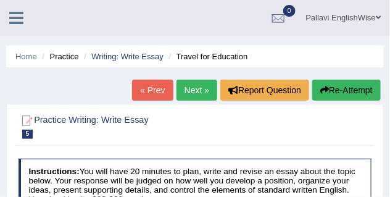
click at [368, 20] on link "Pallavi EnglishWise" at bounding box center [343, 16] width 93 height 32
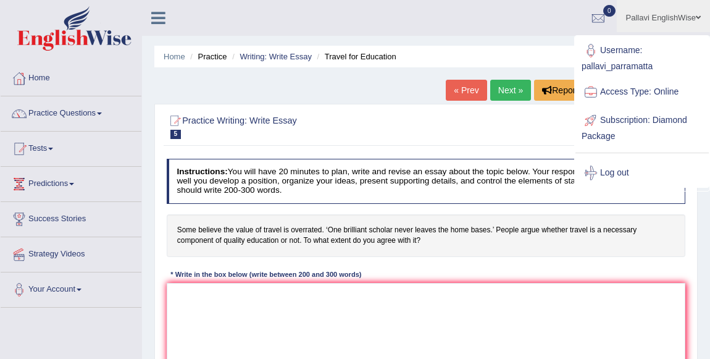
drag, startPoint x: 370, startPoint y: 5, endPoint x: 388, endPoint y: 130, distance: 126.5
click at [388, 130] on h2 "Practice Writing: Write Essay 5 Travel for Education" at bounding box center [328, 126] width 322 height 26
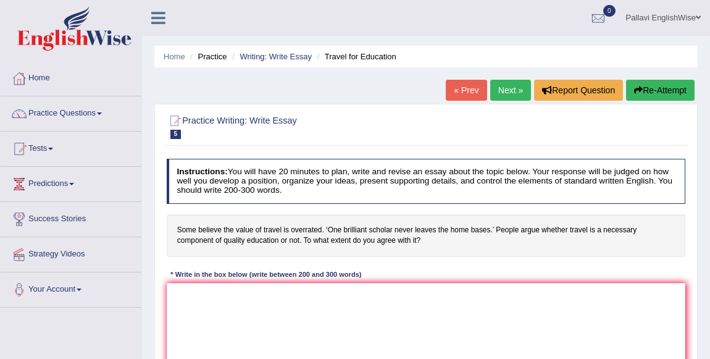
click at [390, 18] on link "Pallavi EnglishWise" at bounding box center [663, 16] width 93 height 32
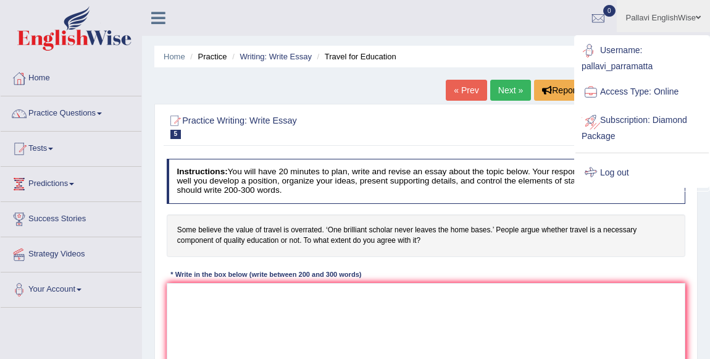
click at [390, 167] on link "Log out" at bounding box center [641, 173] width 133 height 28
